Goal: Find specific page/section: Find specific page/section

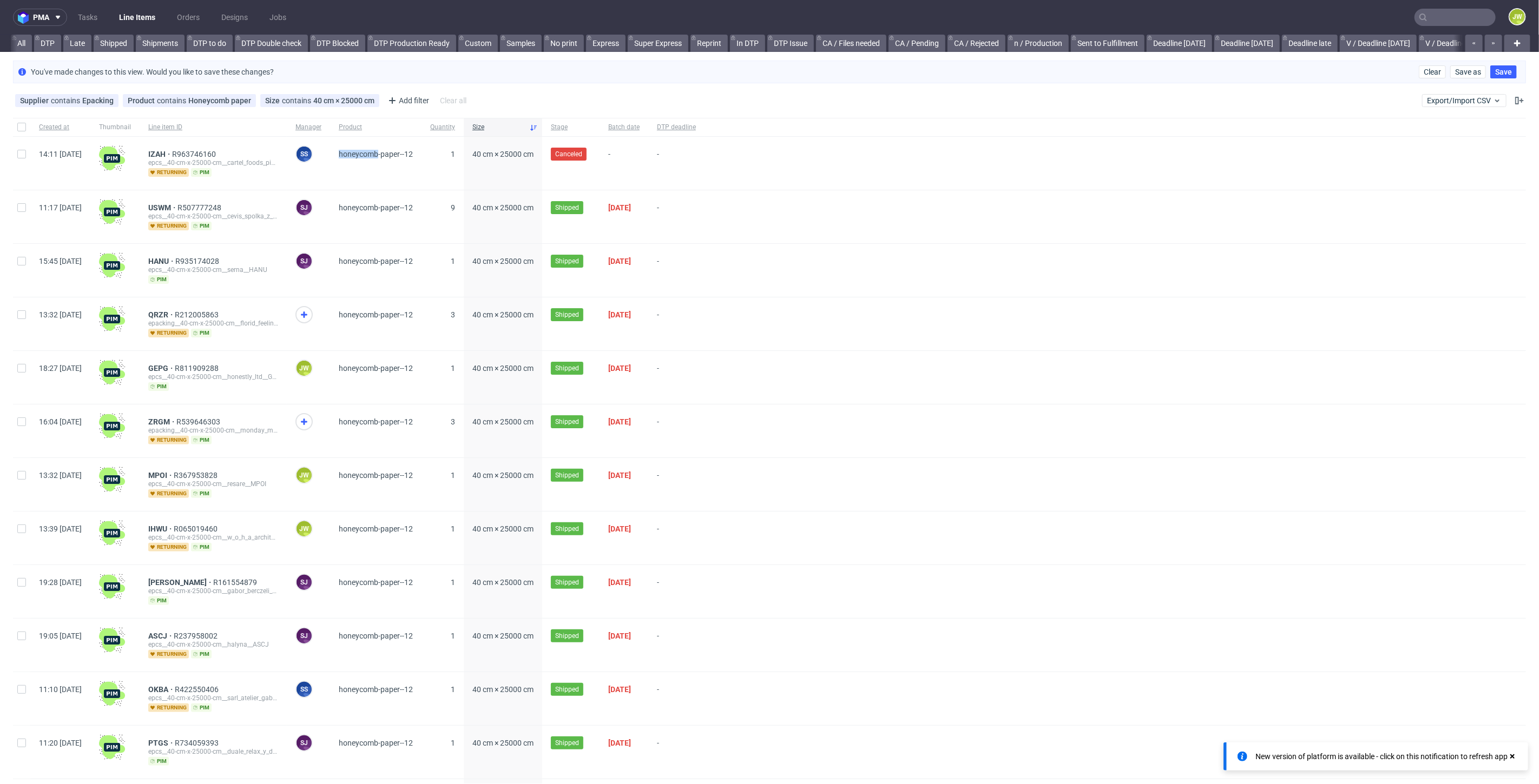
scroll to position [0, 2575]
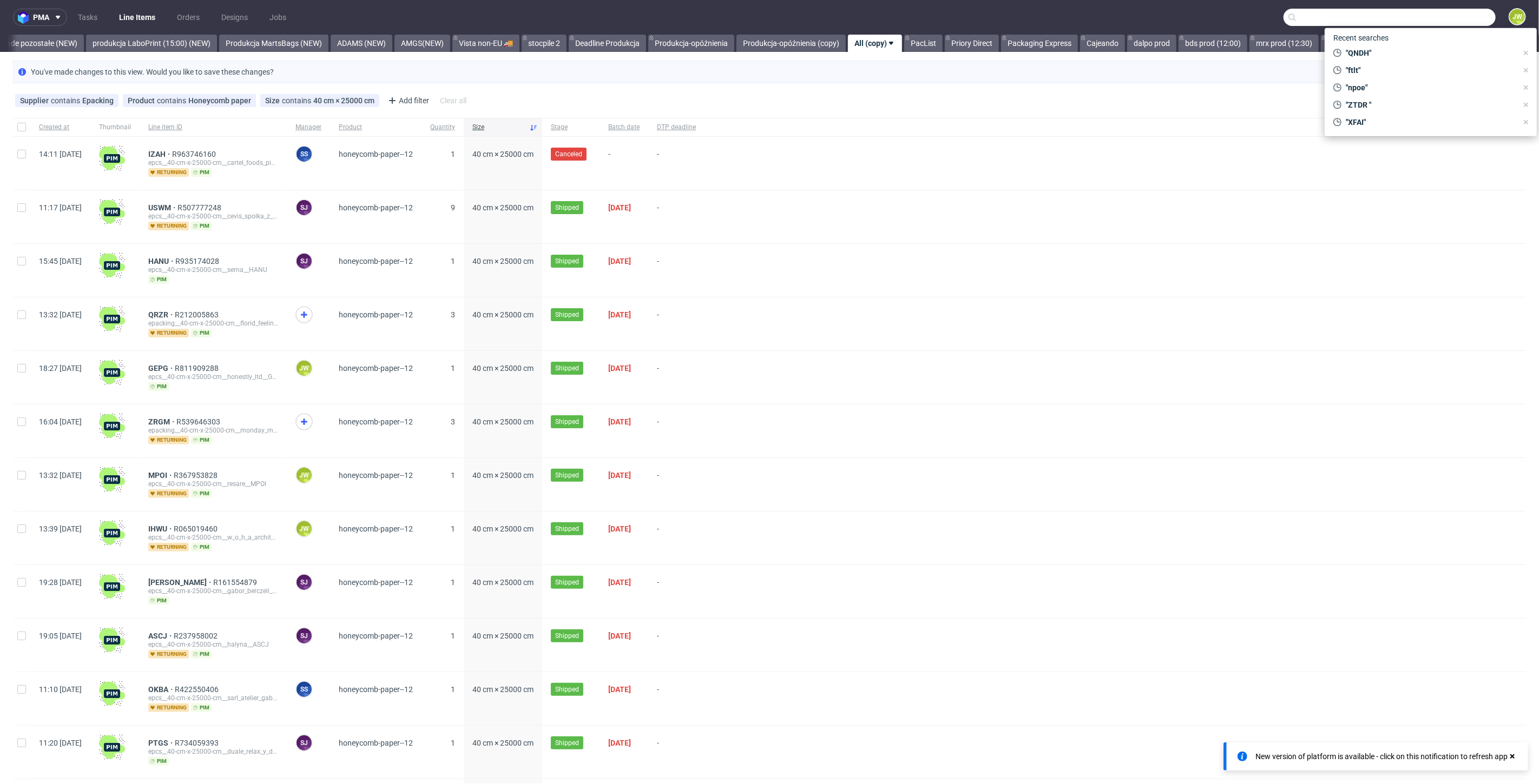
click at [1461, 24] on input "text" at bounding box center [1390, 17] width 212 height 18
paste input "ABMG"
type input "ABMG"
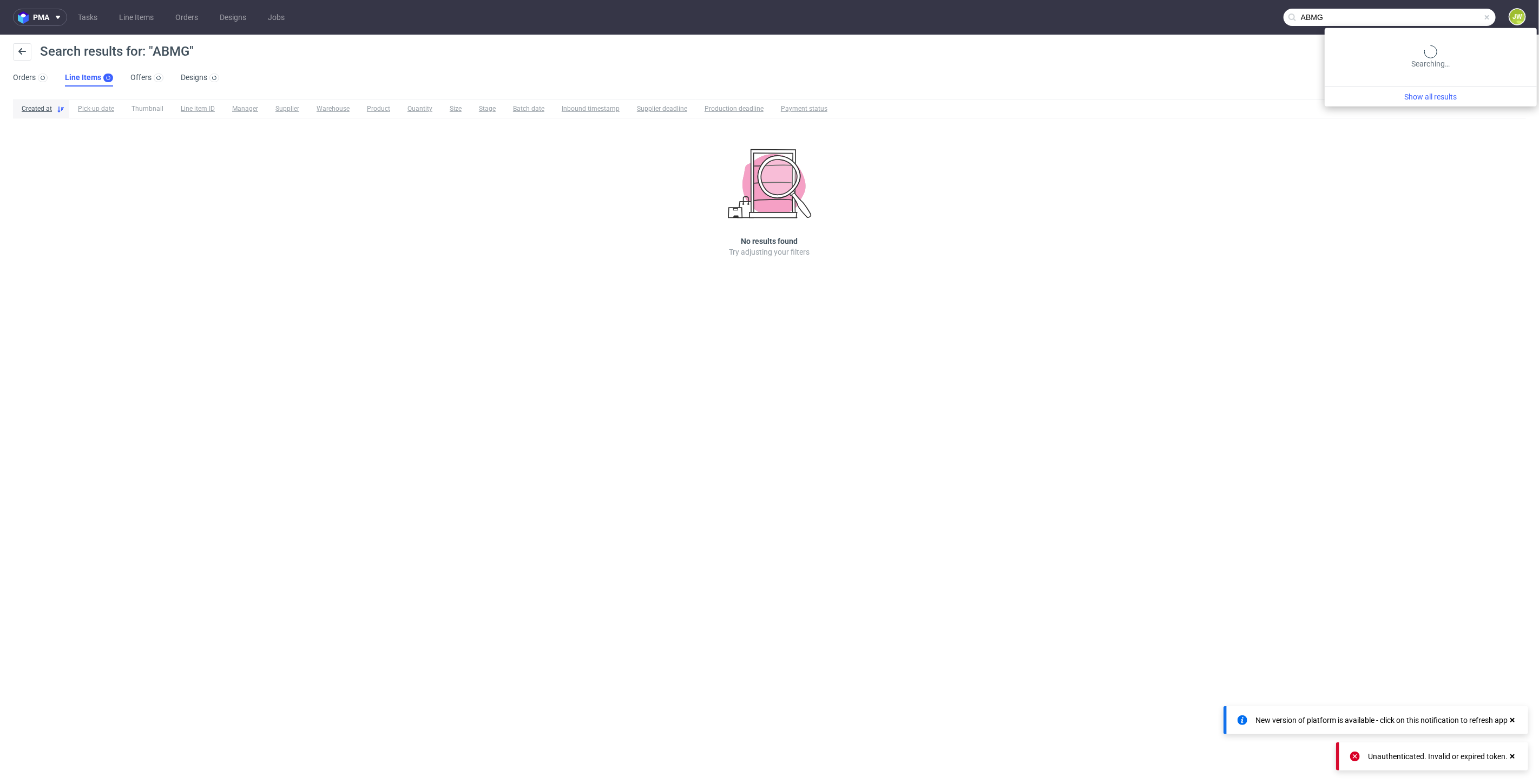
click at [1465, 19] on input "ABMG" at bounding box center [1390, 17] width 212 height 18
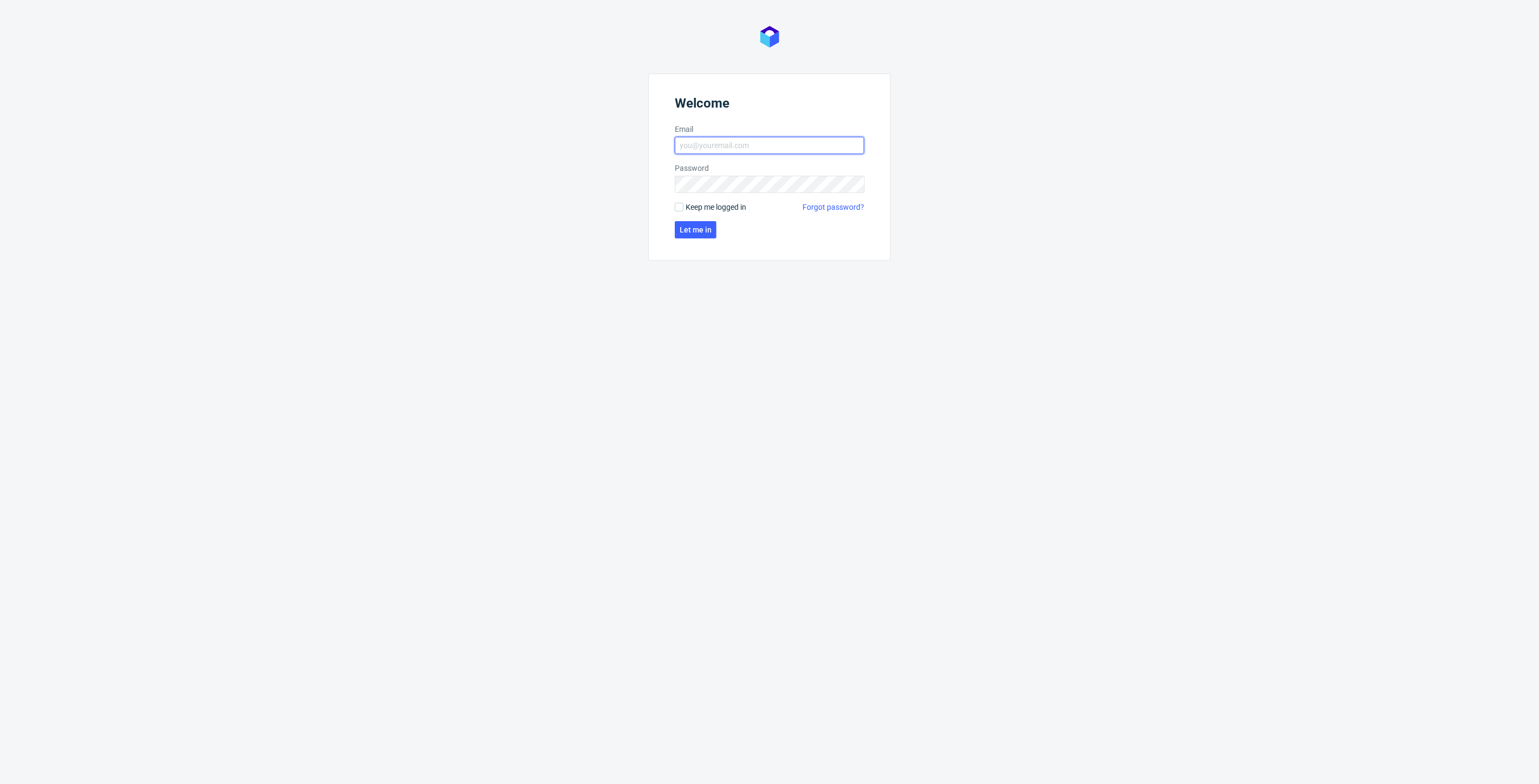
type input "[PERSON_NAME][EMAIL_ADDRESS][DOMAIN_NAME]"
click at [672, 210] on form "Welcome Email jedrzej.wisniewski@packhelp.com Password Keep me logged in Forgot…" at bounding box center [770, 167] width 242 height 187
click at [676, 210] on input "Keep me logged in" at bounding box center [679, 206] width 8 height 8
checkbox input "true"
click at [688, 233] on span "Let me in" at bounding box center [695, 230] width 32 height 8
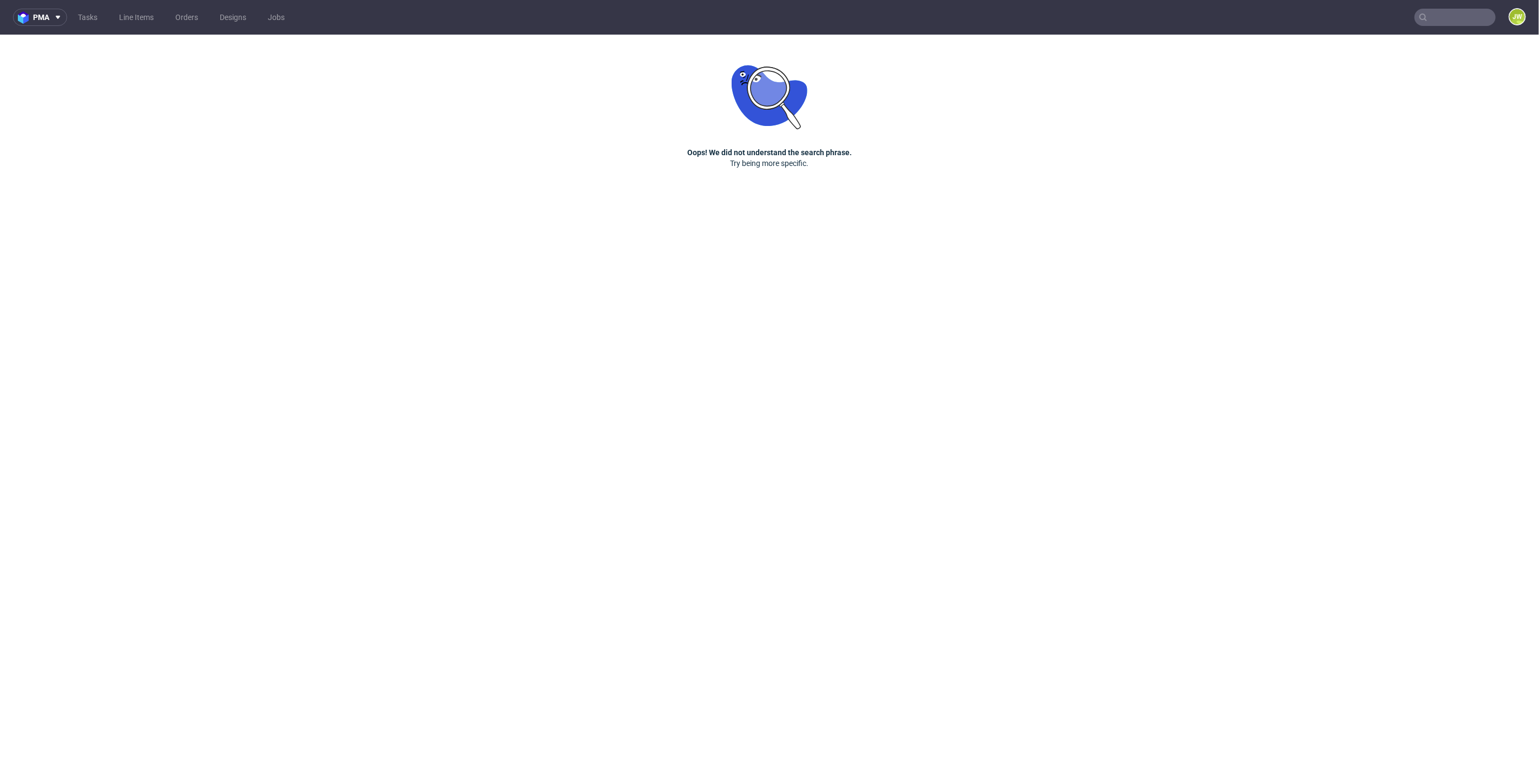
click at [1449, 12] on input "text" at bounding box center [1455, 17] width 81 height 18
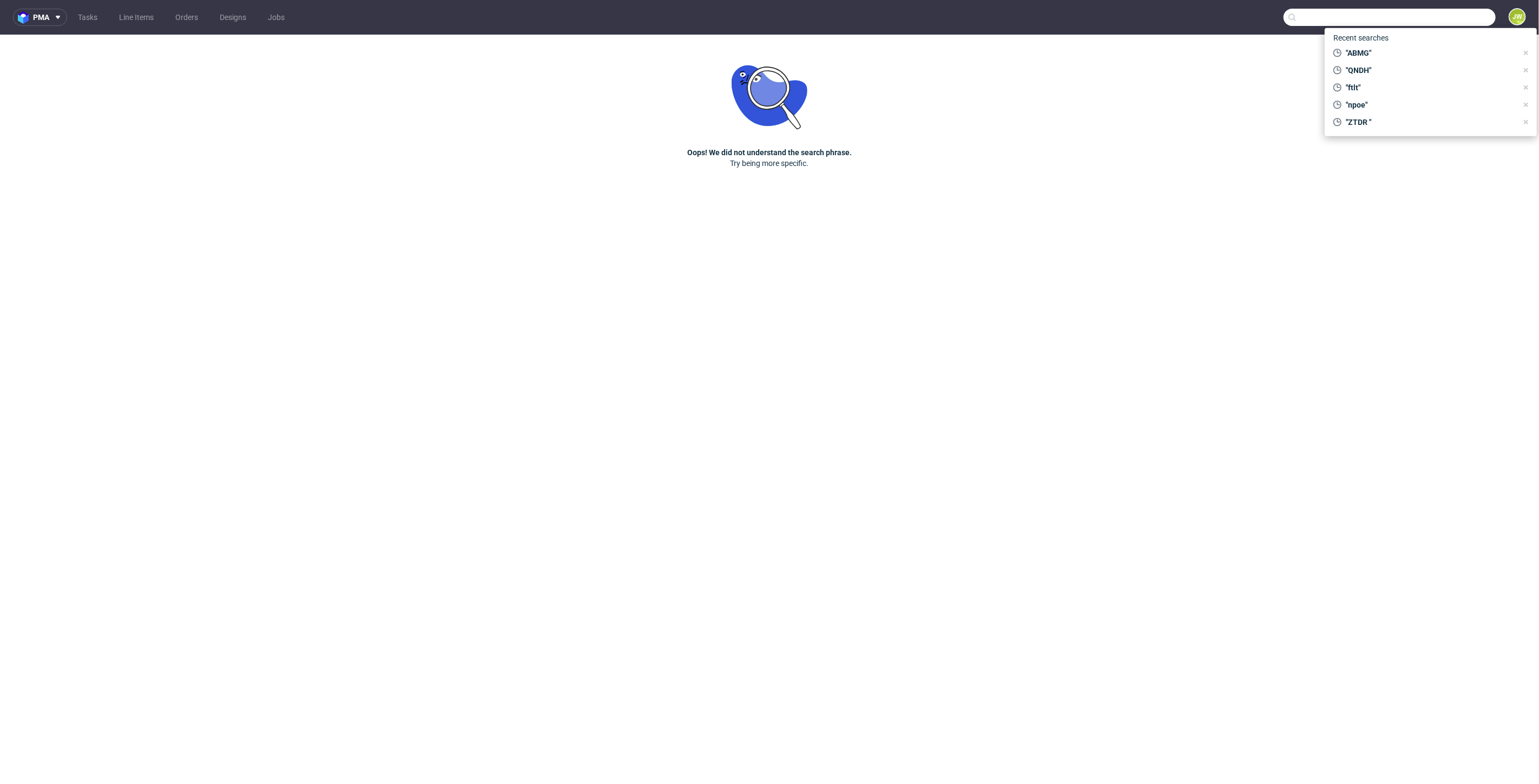
paste input "ABMG"
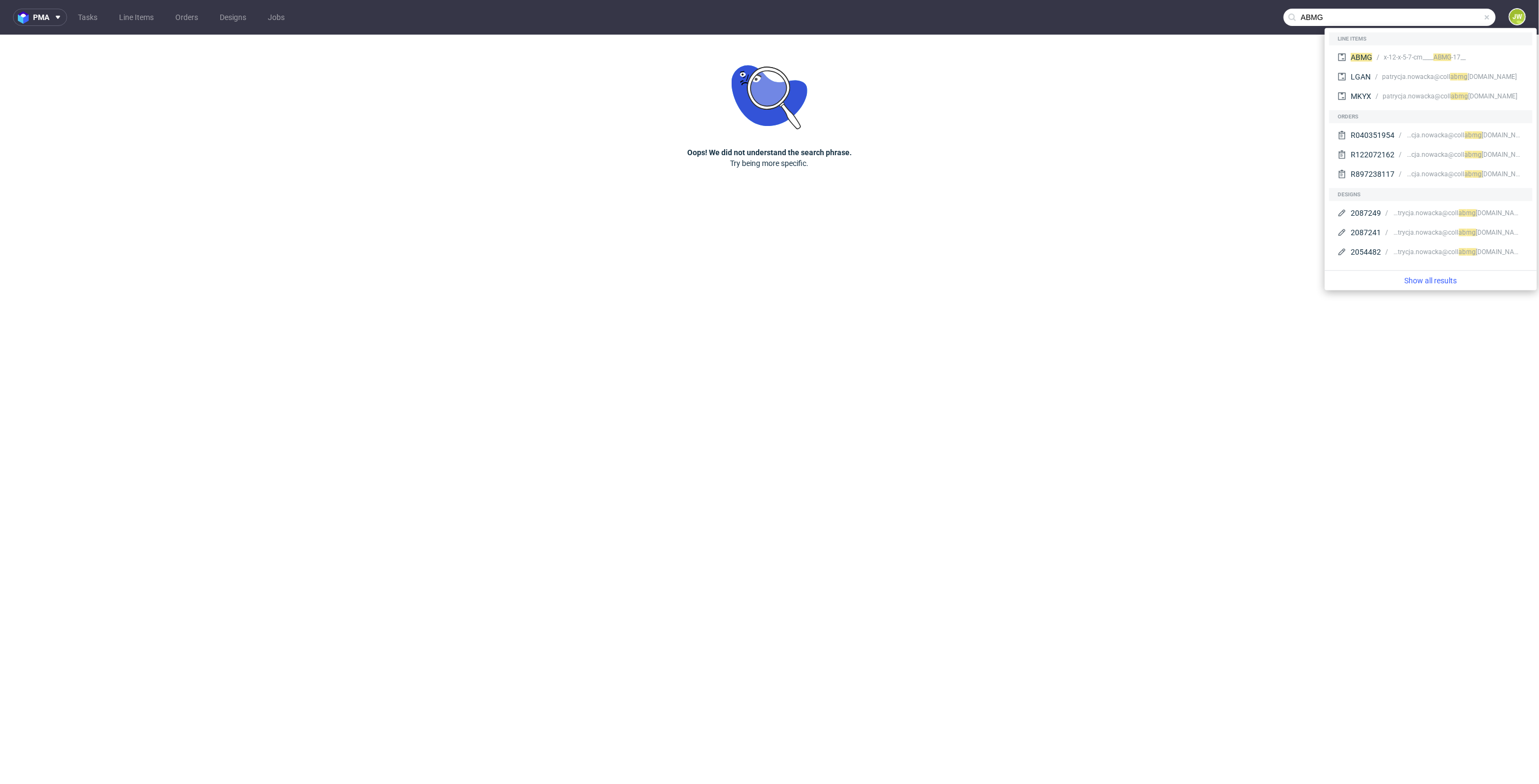
type input "ABMG"
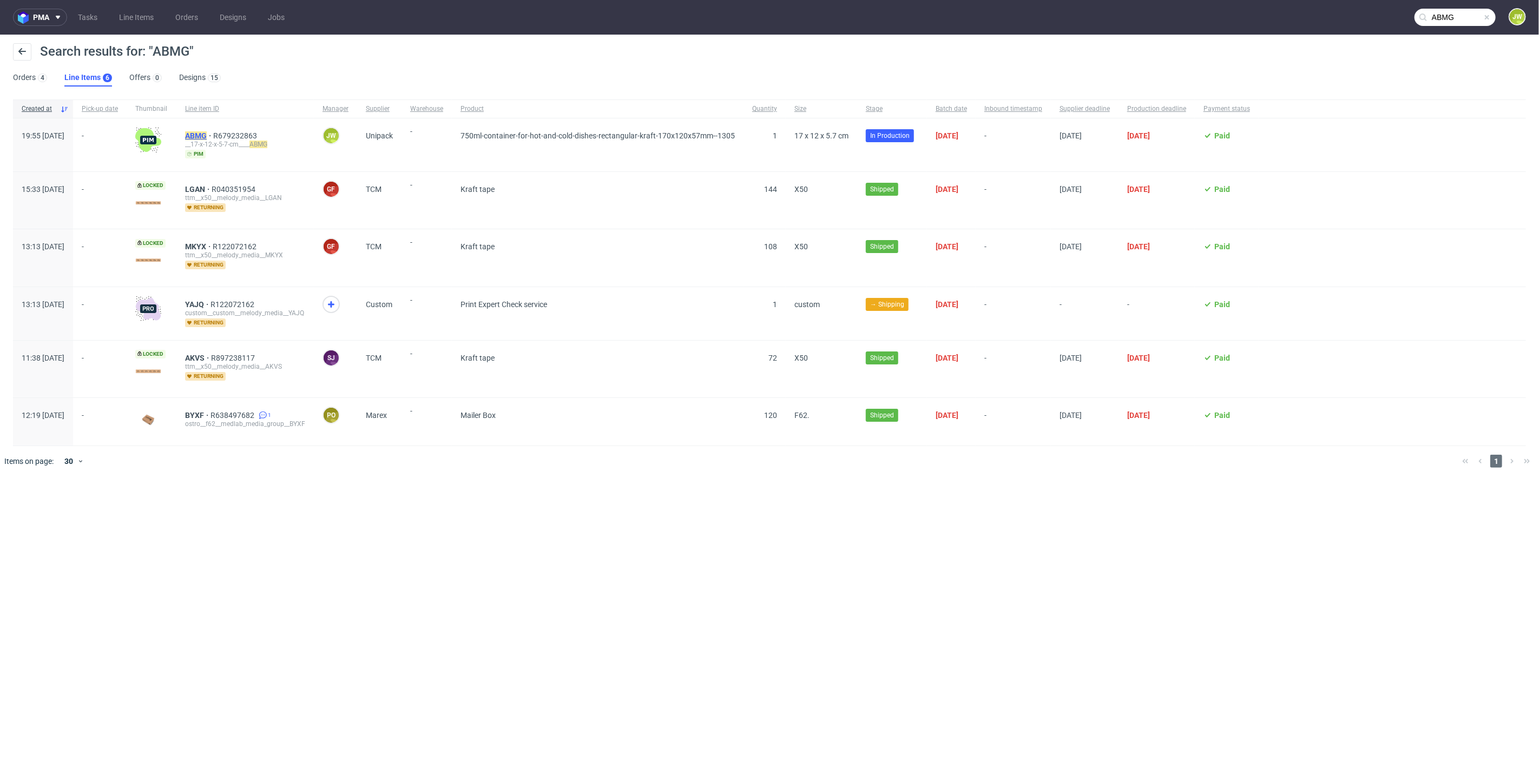
click at [207, 135] on mark "ABMG" at bounding box center [195, 135] width 22 height 8
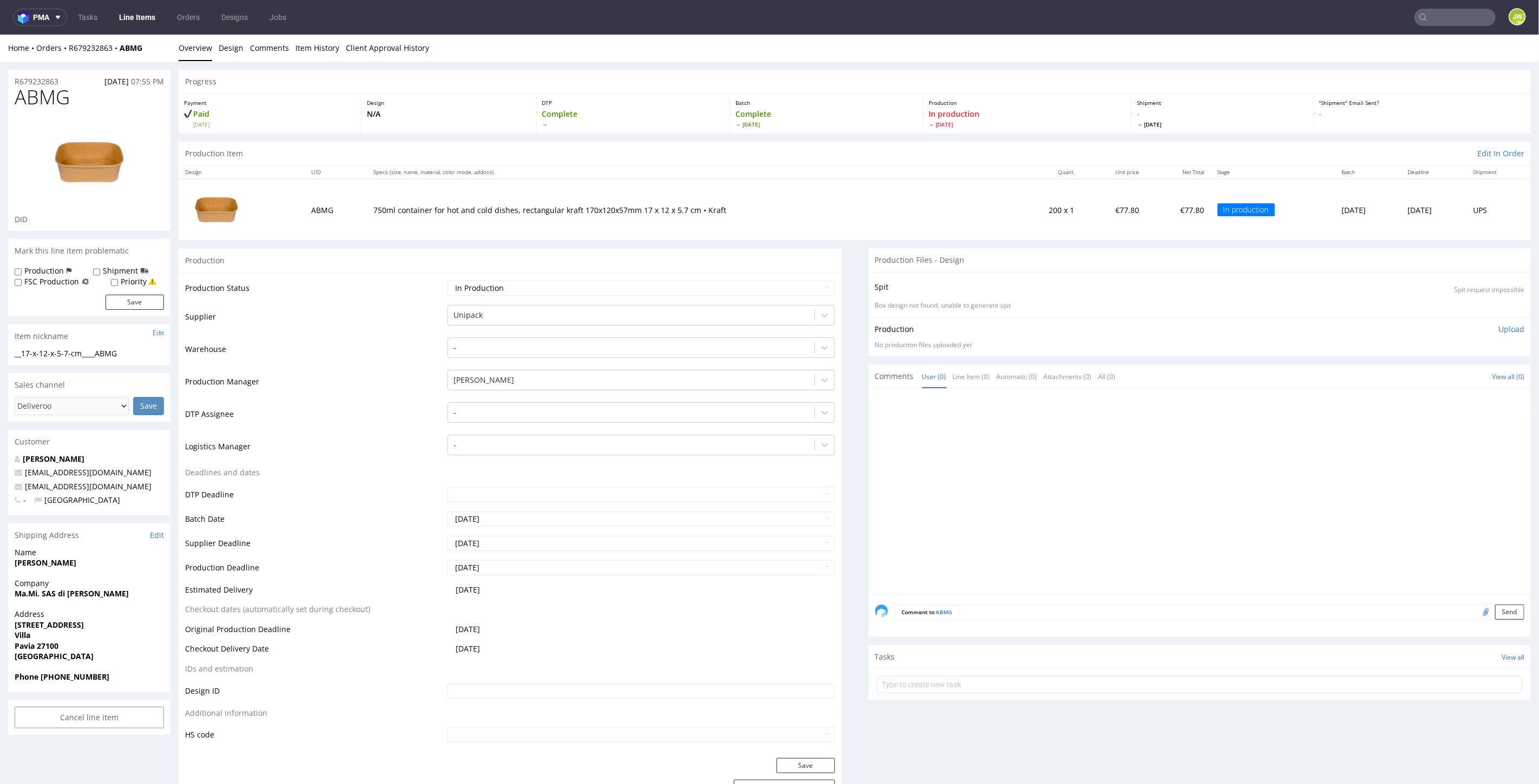
click at [1429, 18] on input "text" at bounding box center [1455, 17] width 81 height 18
paste input "NSMH"
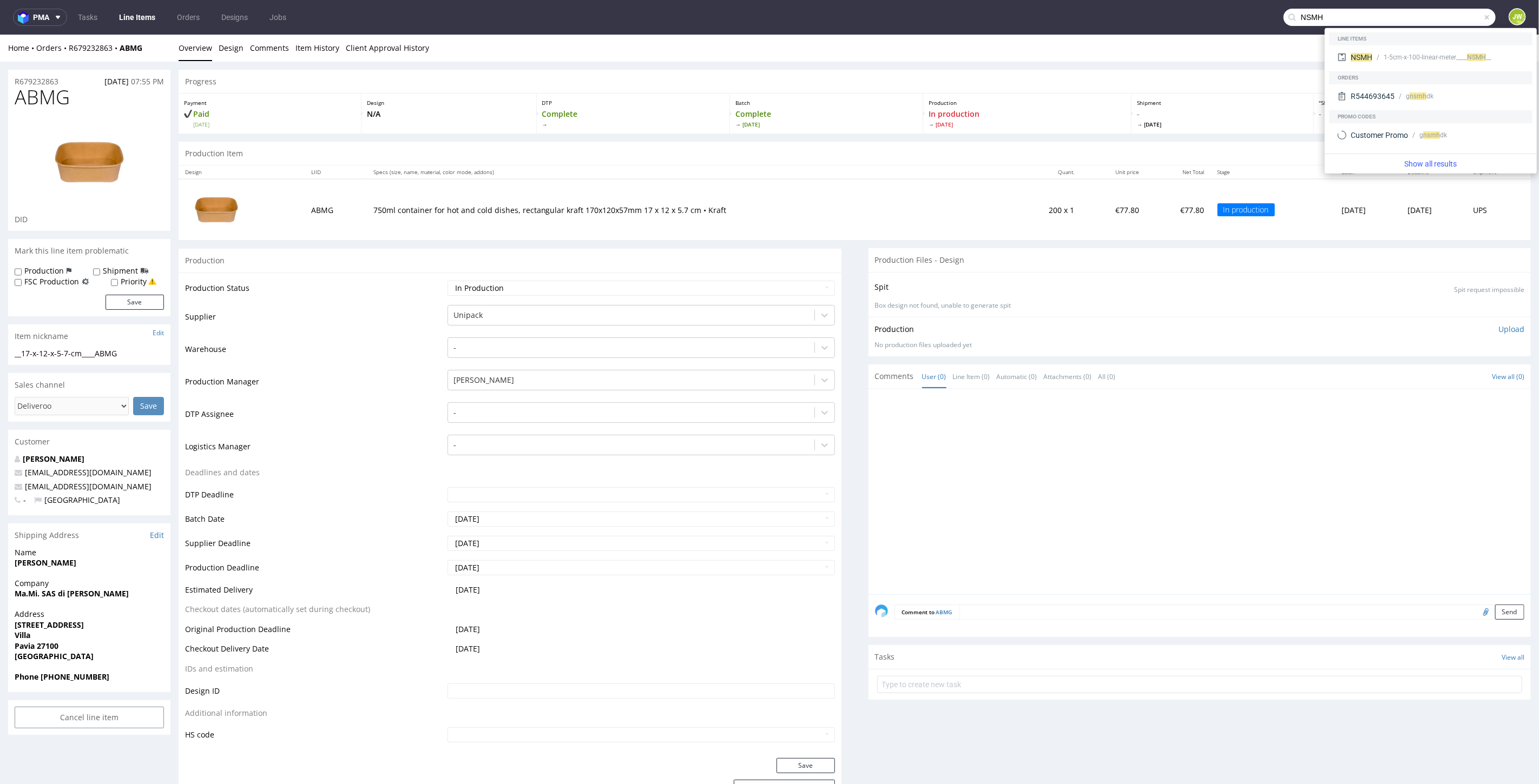
type input "NSMH"
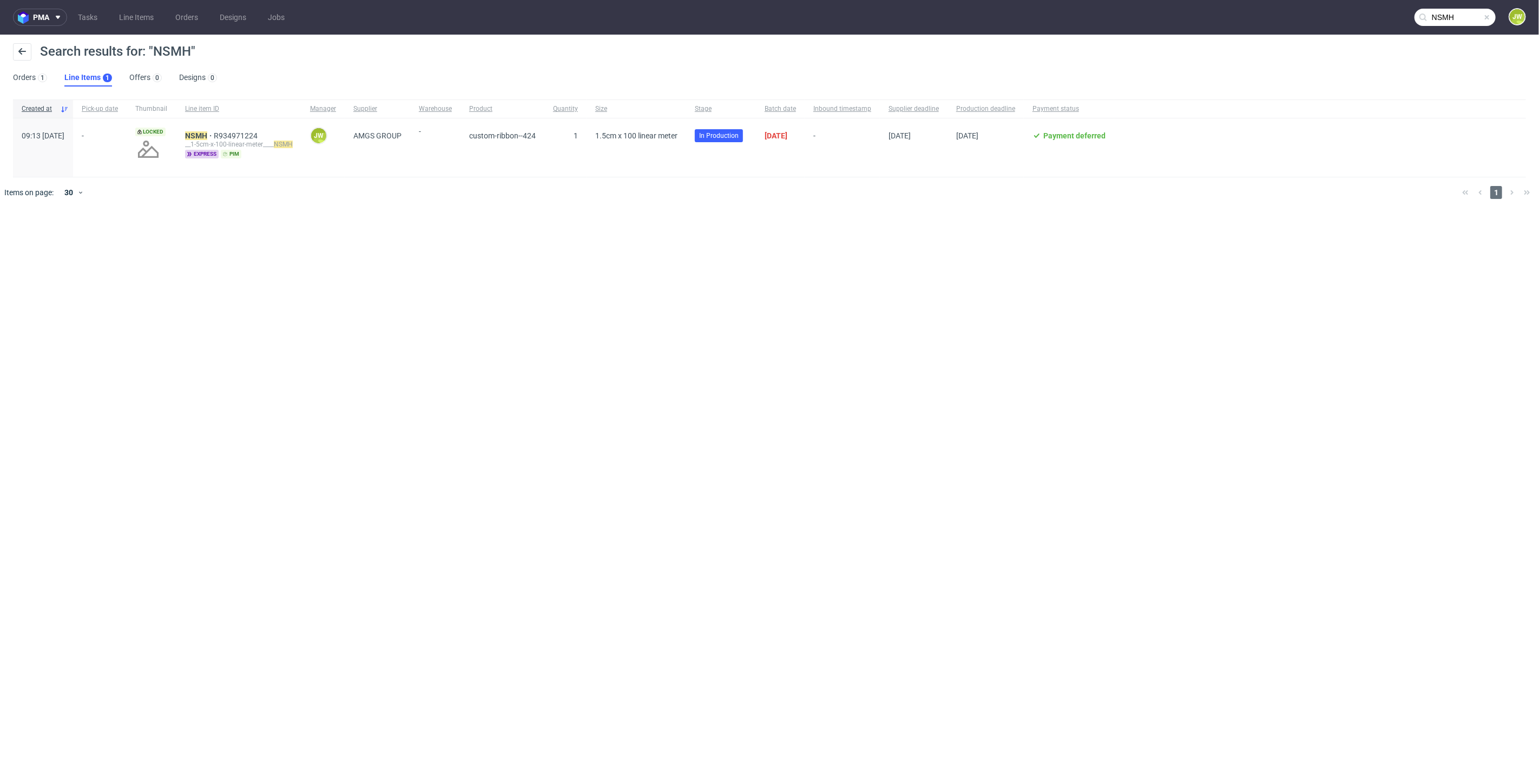
click at [227, 141] on div "__1-5cm-x-100-linear-meter____ NSMH" at bounding box center [238, 144] width 108 height 8
click at [207, 137] on mark "NSMH" at bounding box center [196, 135] width 22 height 8
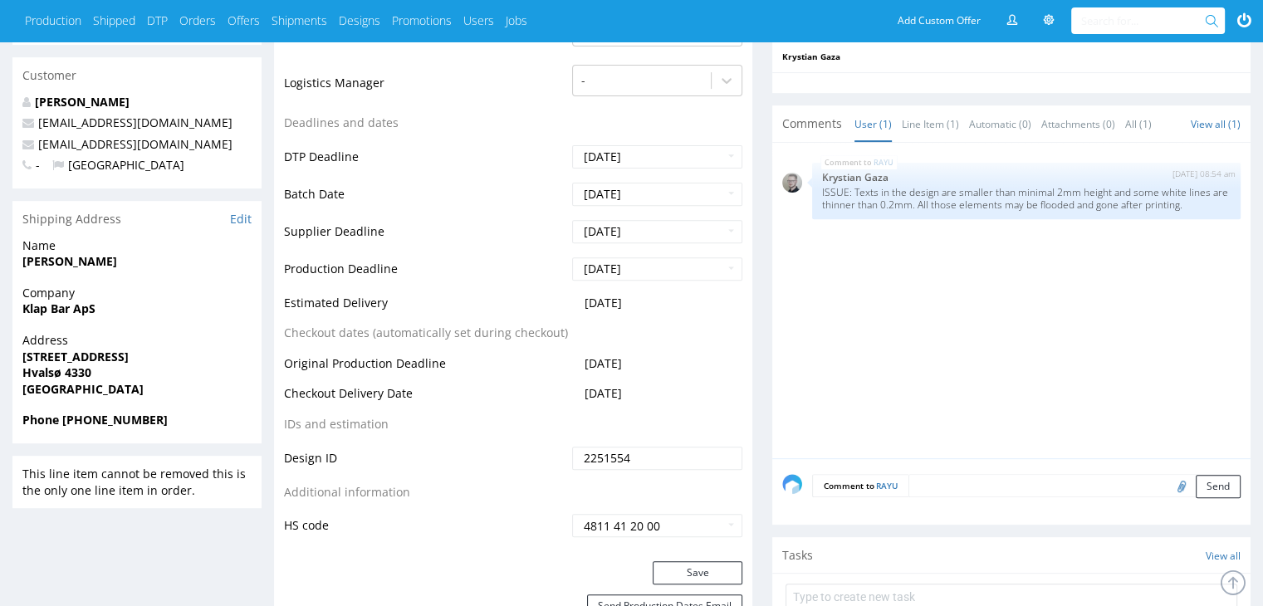
scroll to position [249, 0]
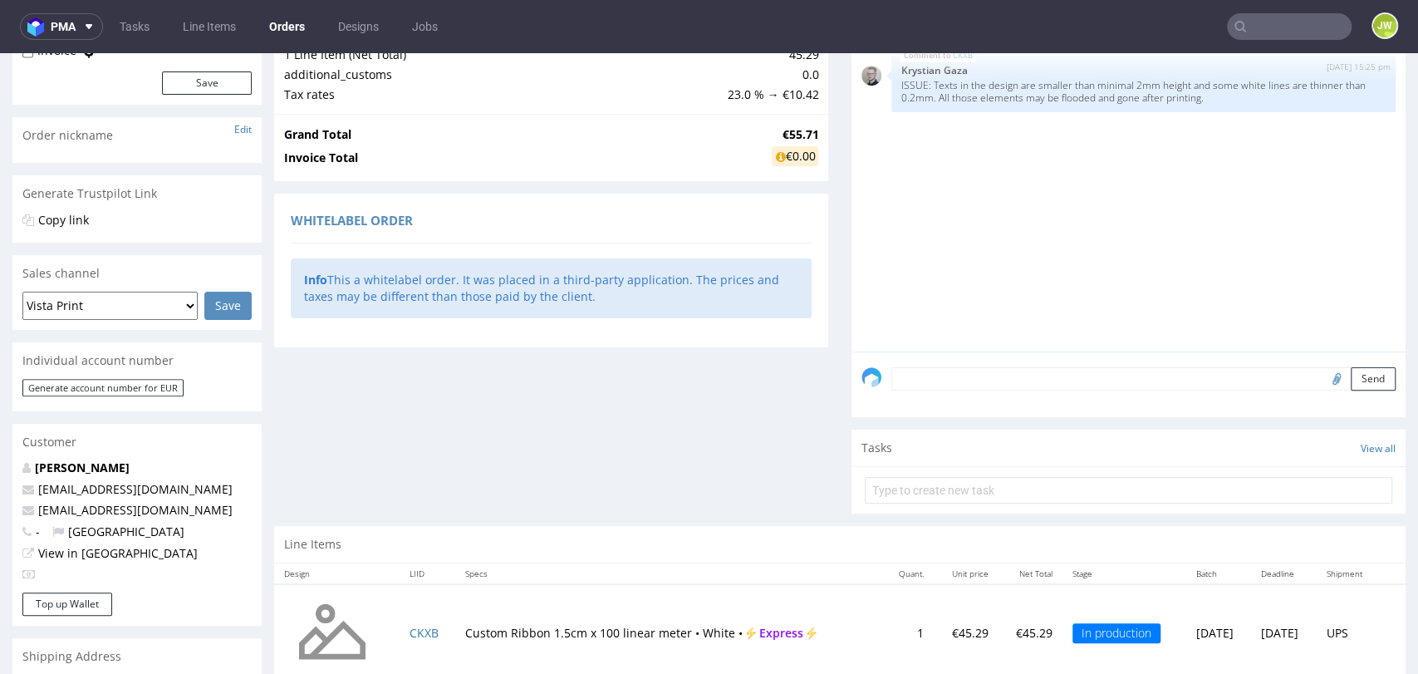
scroll to position [450, 0]
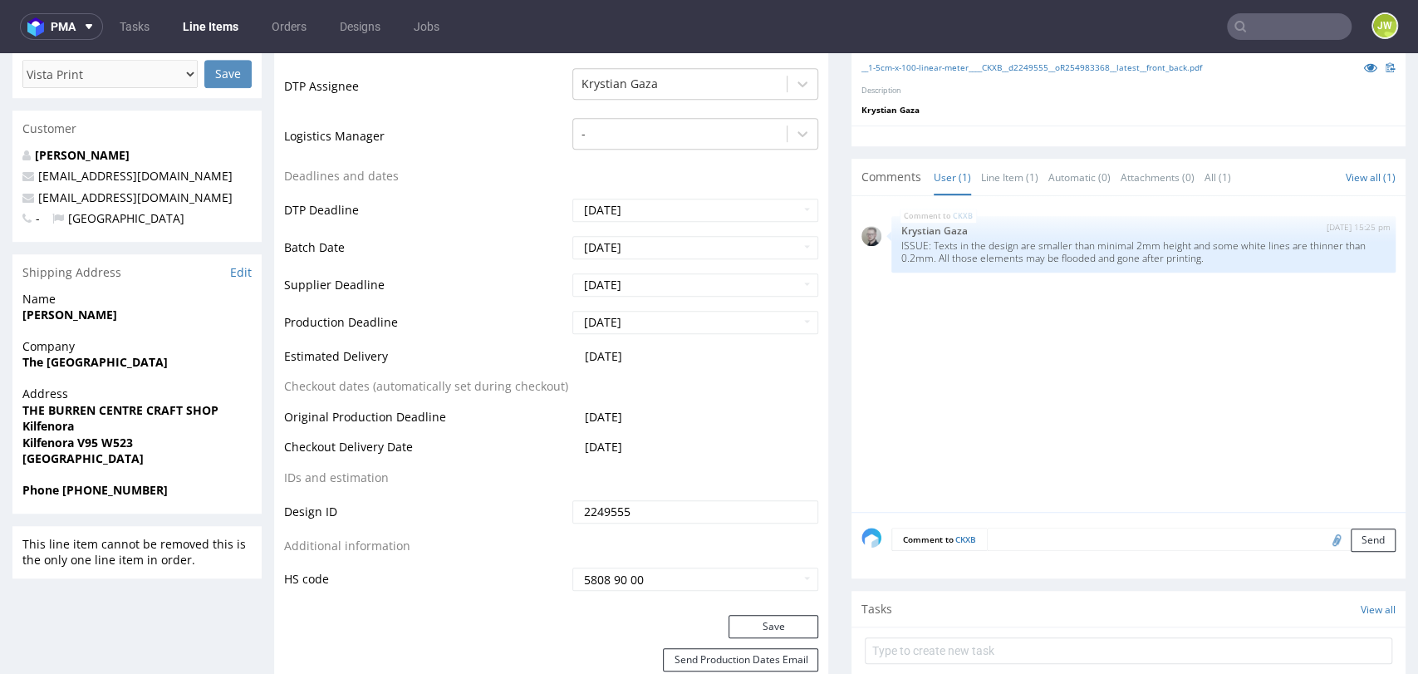
scroll to position [553, 0]
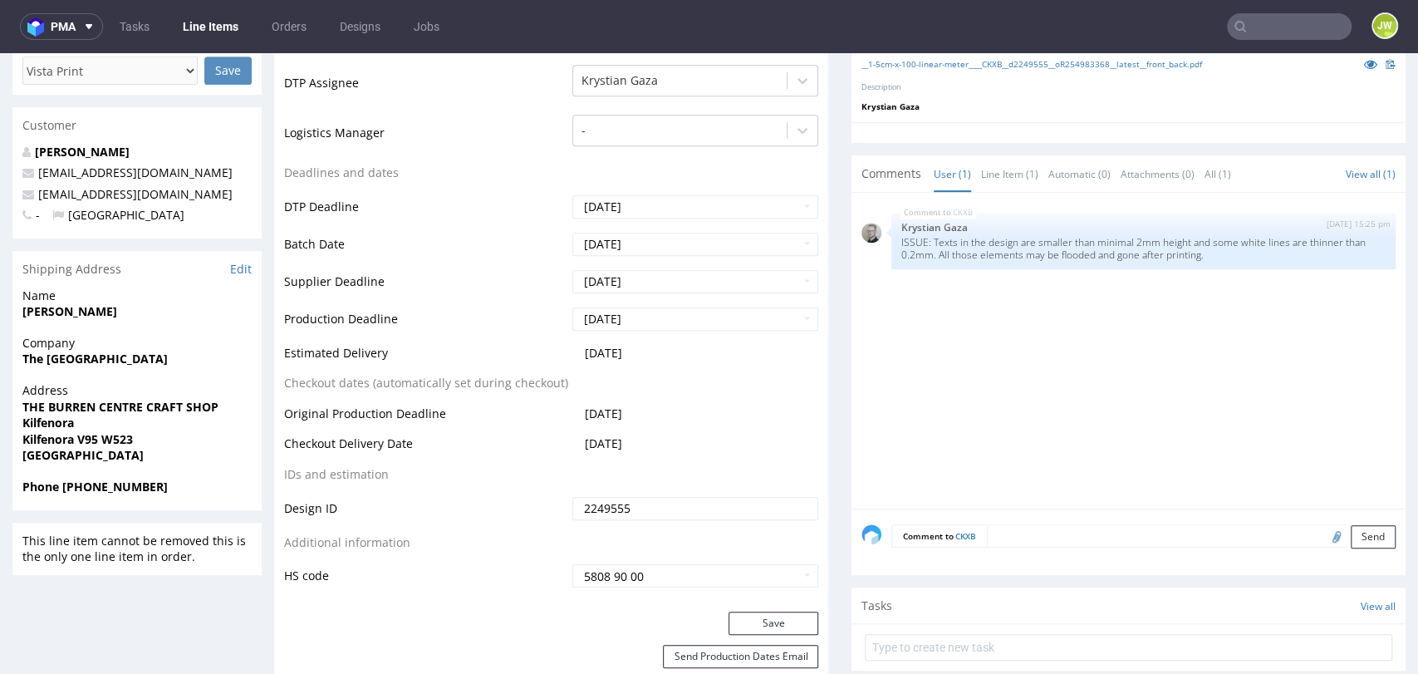
click at [503, 164] on td "Deadlines and dates" at bounding box center [426, 178] width 284 height 31
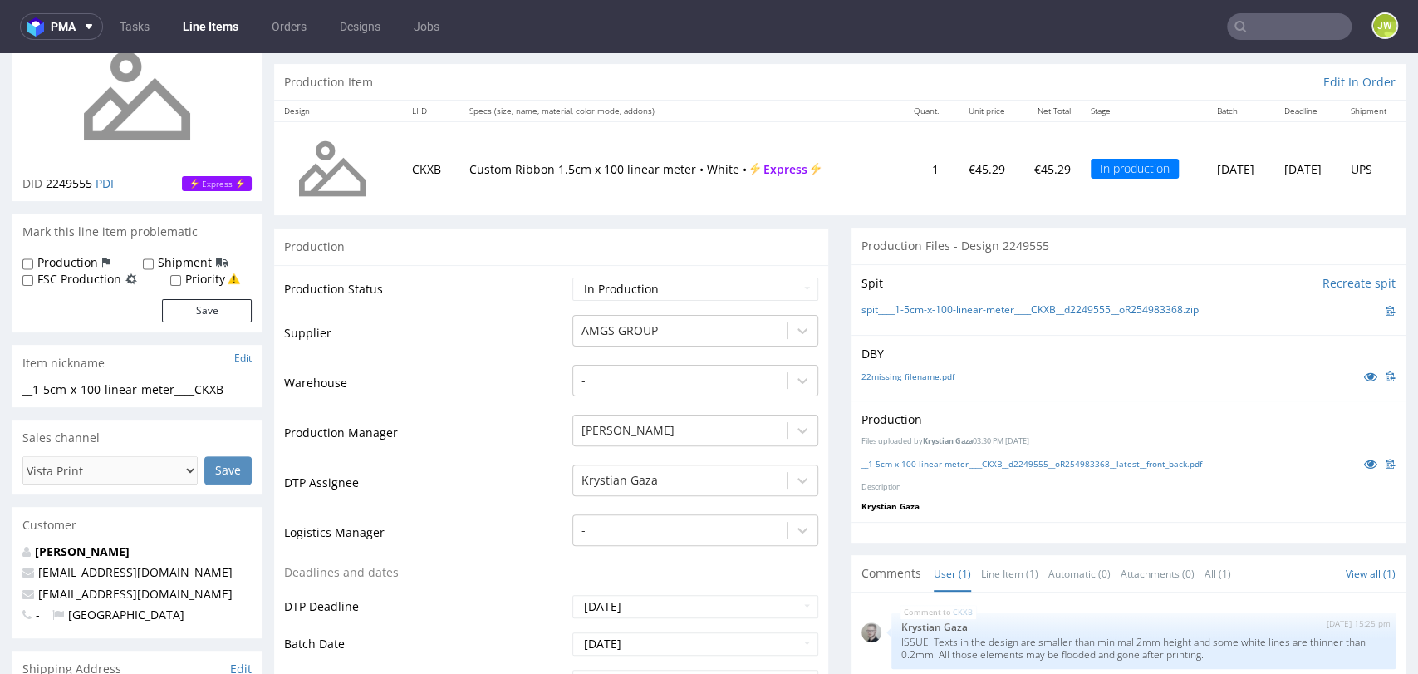
scroll to position [0, 0]
